Goal: Find specific page/section: Find specific page/section

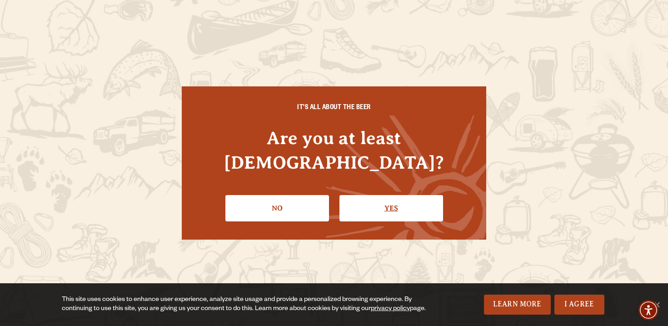
click at [382, 202] on link "Yes" at bounding box center [391, 208] width 104 height 26
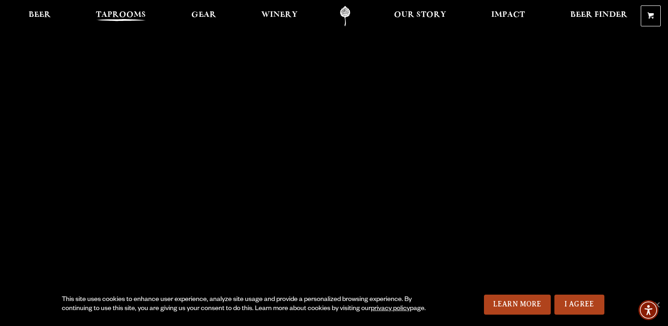
click at [127, 9] on link "Taprooms" at bounding box center [121, 16] width 62 height 20
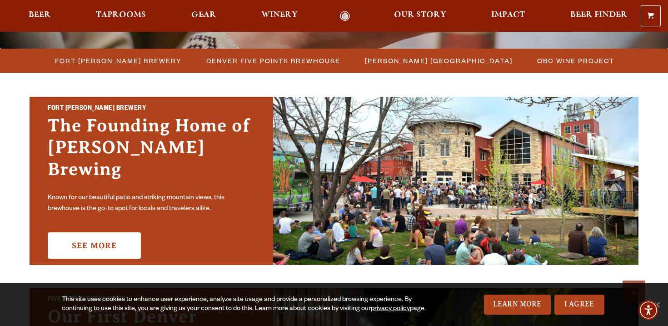
scroll to position [248, 0]
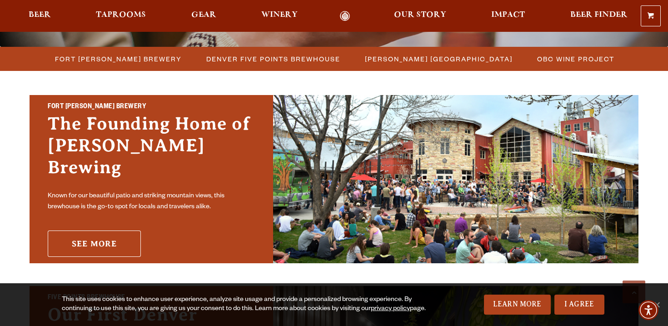
click at [106, 231] on link "See More" at bounding box center [94, 243] width 93 height 26
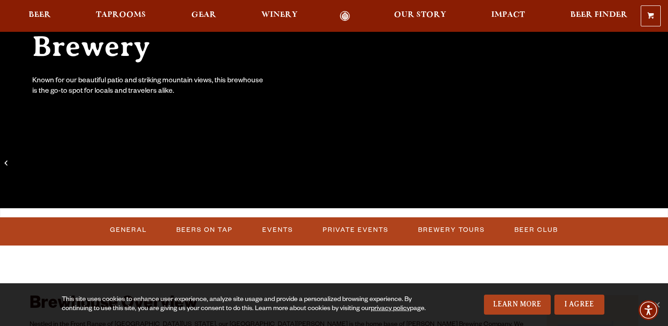
scroll to position [170, 0]
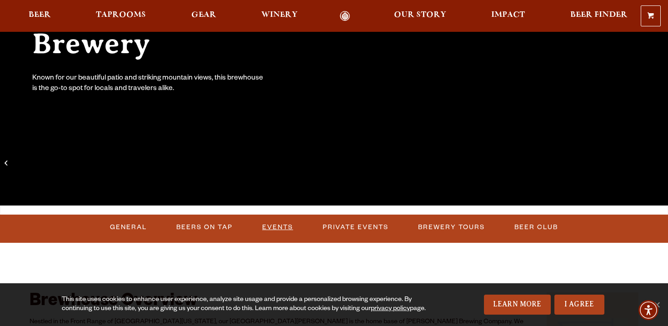
click at [277, 225] on link "Events" at bounding box center [277, 227] width 38 height 21
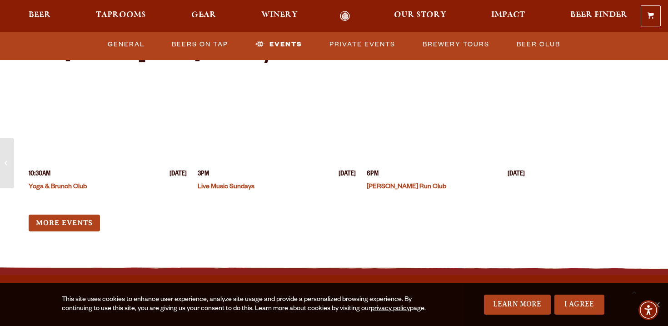
scroll to position [3508, 0]
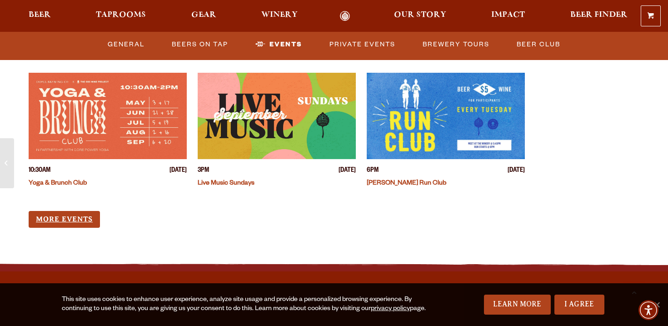
click at [54, 211] on link "More Events" at bounding box center [64, 219] width 71 height 17
